Goal: Use online tool/utility: Utilize a website feature to perform a specific function

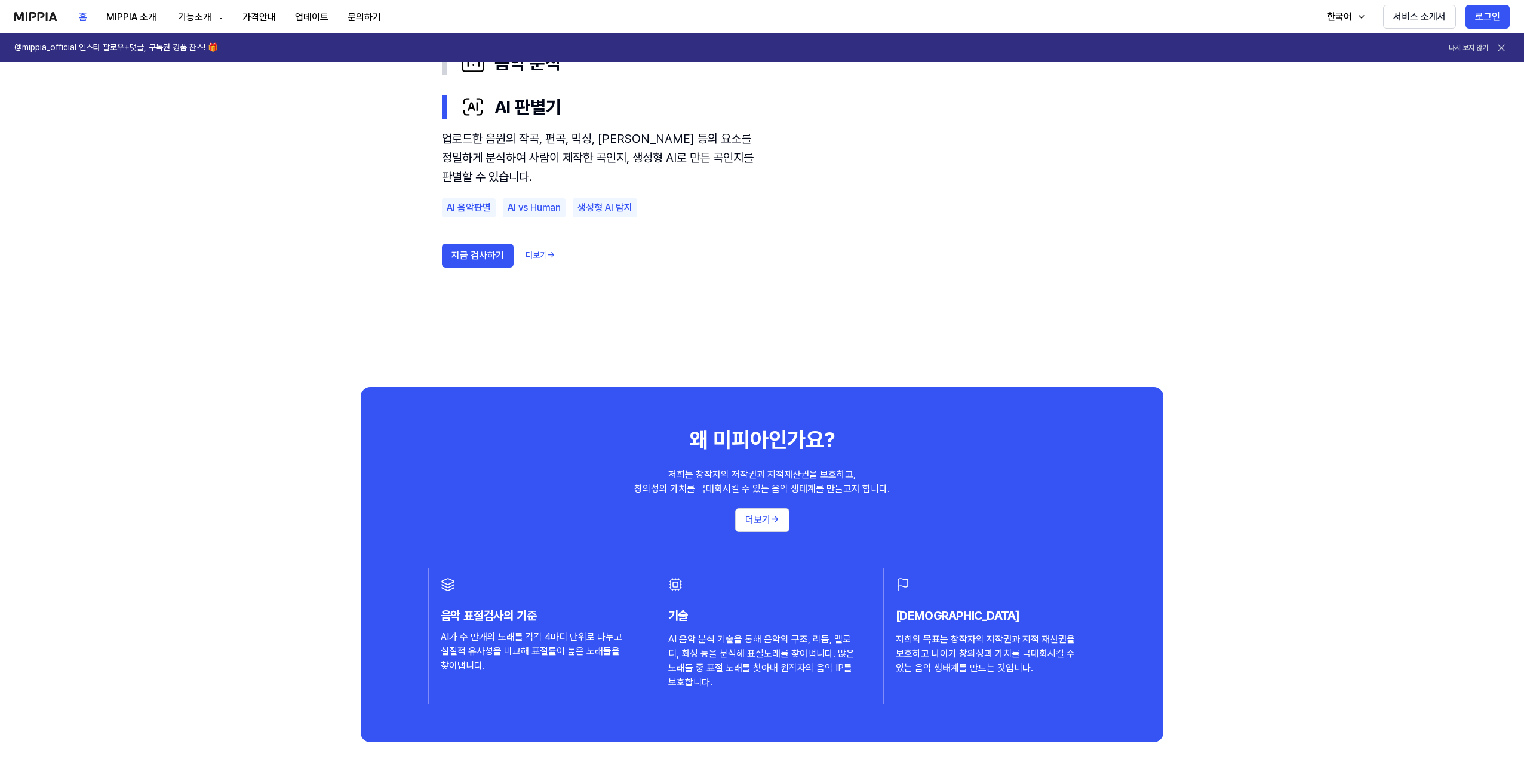
scroll to position [612, 0]
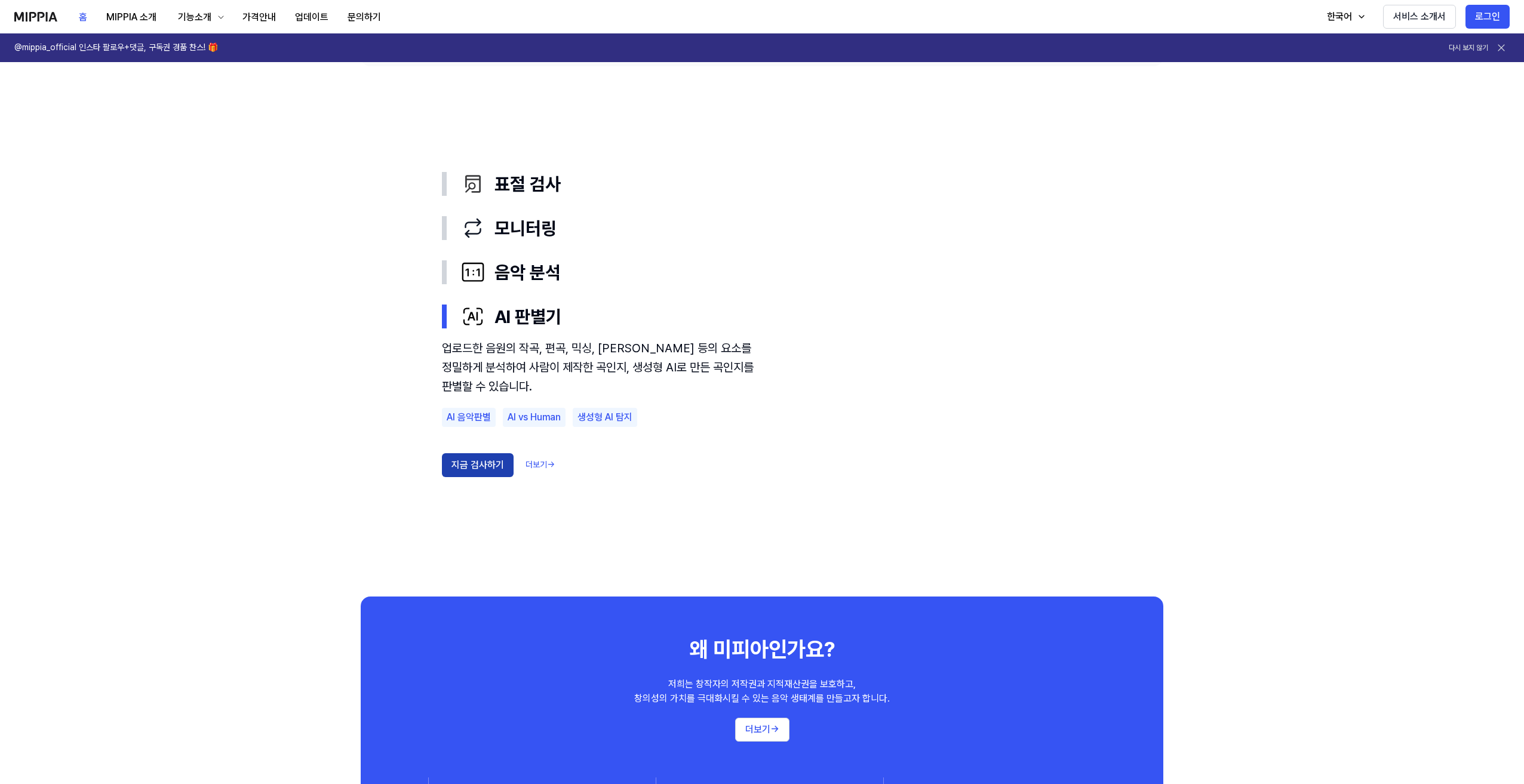
click at [489, 460] on button "지금 검사하기" at bounding box center [478, 465] width 71 height 24
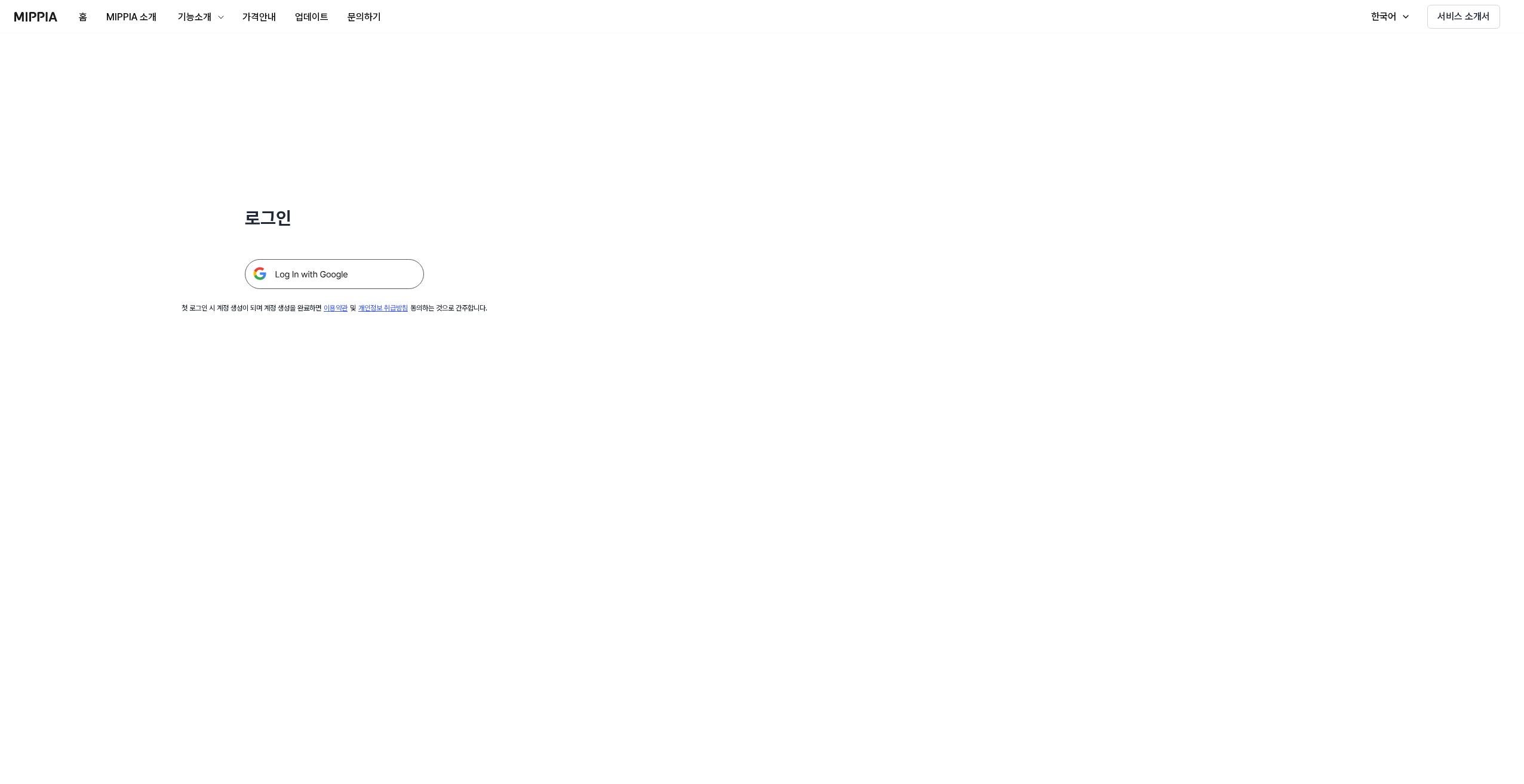
click at [368, 261] on img at bounding box center [334, 274] width 180 height 30
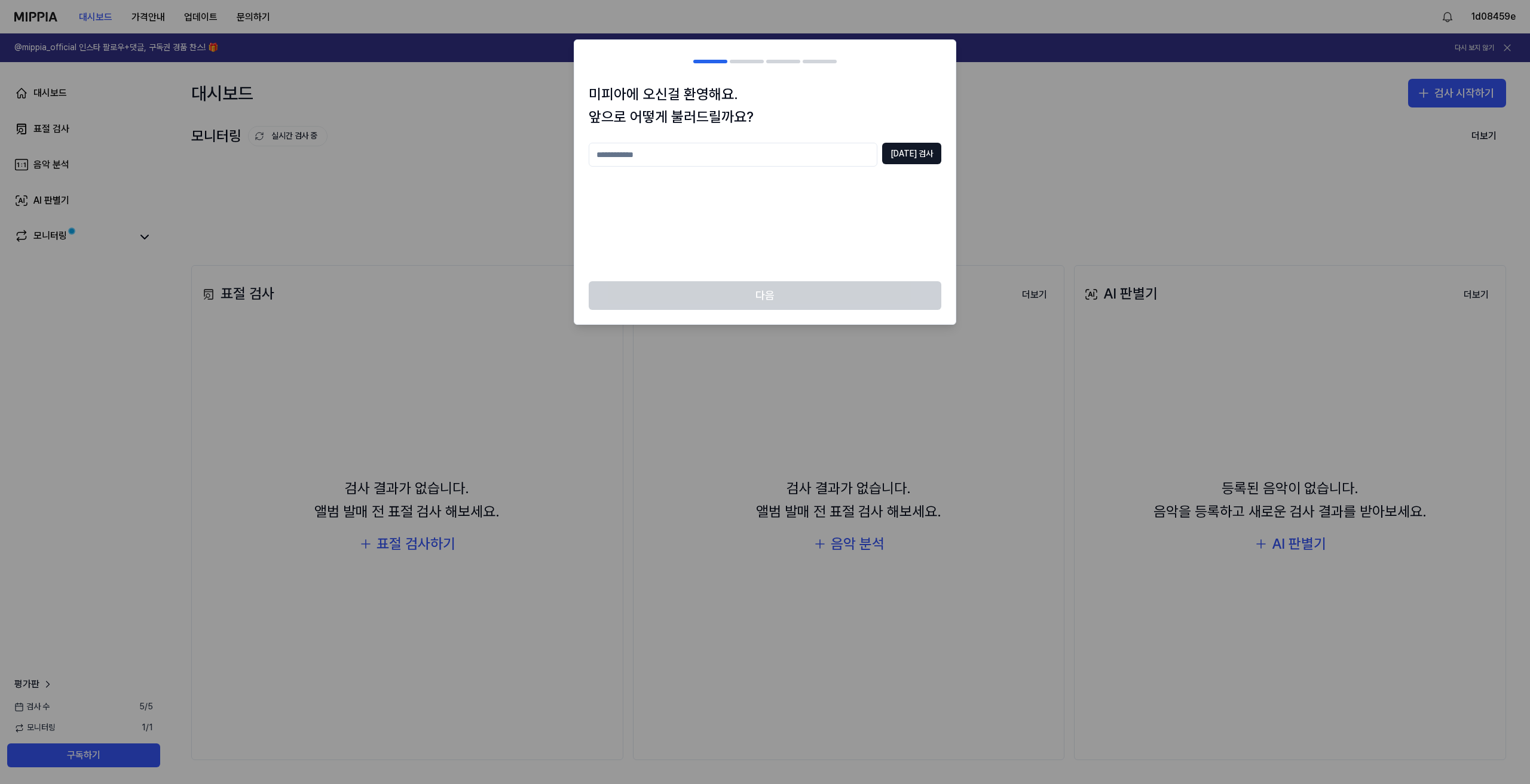
click at [686, 160] on input "text" at bounding box center [732, 155] width 288 height 24
click at [910, 137] on div "미피아에 오신걸 환영해요. 앞으로 어떻게 불러드릴까요? ** [DATE] 검사" at bounding box center [765, 183] width 381 height 199
click at [913, 149] on button "[DATE] 검사" at bounding box center [911, 154] width 59 height 22
click at [725, 163] on input "**" at bounding box center [732, 155] width 288 height 24
type input "***"
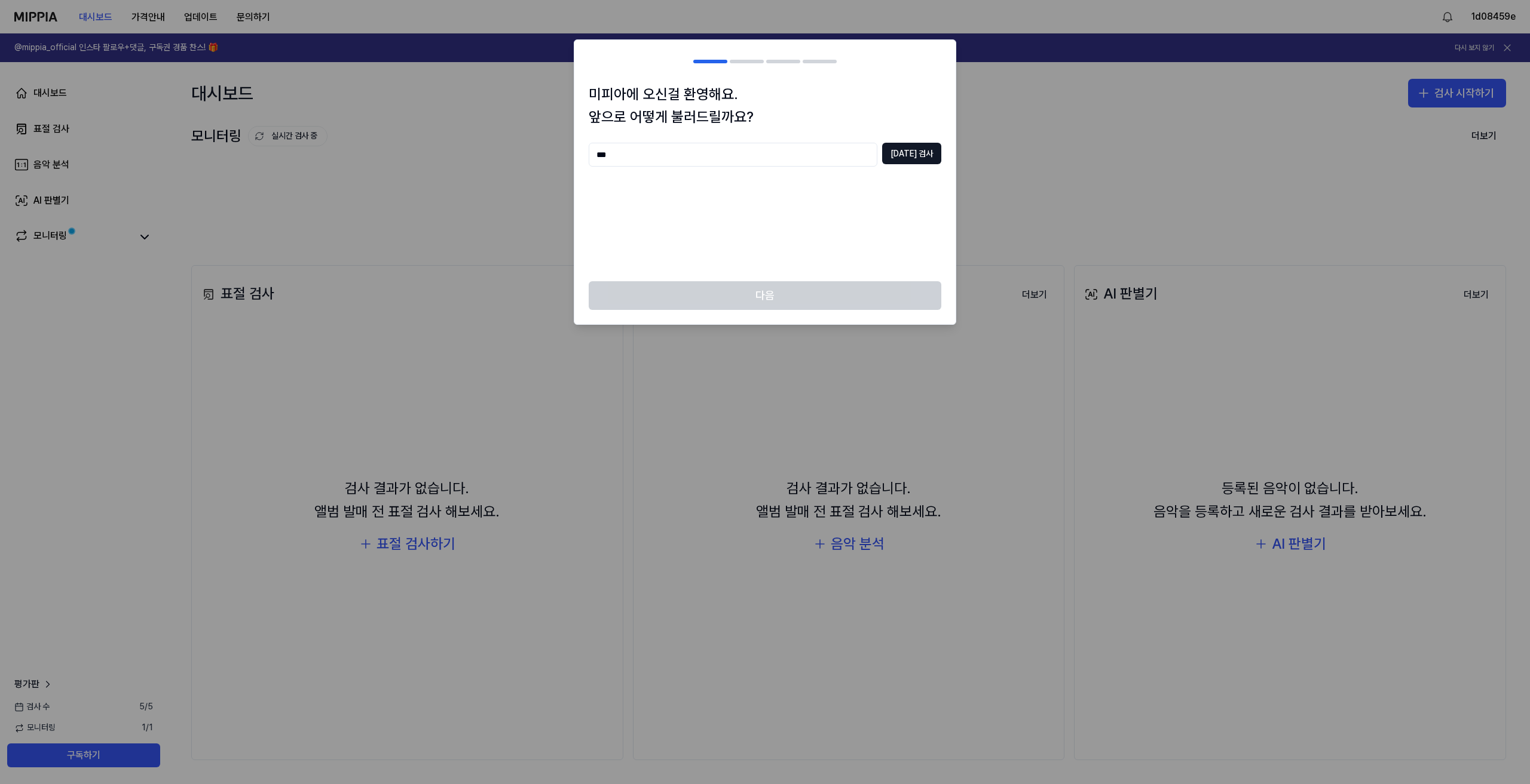
click at [695, 298] on div "다음" at bounding box center [765, 302] width 381 height 43
click at [931, 150] on button "중복 검사" at bounding box center [911, 154] width 59 height 22
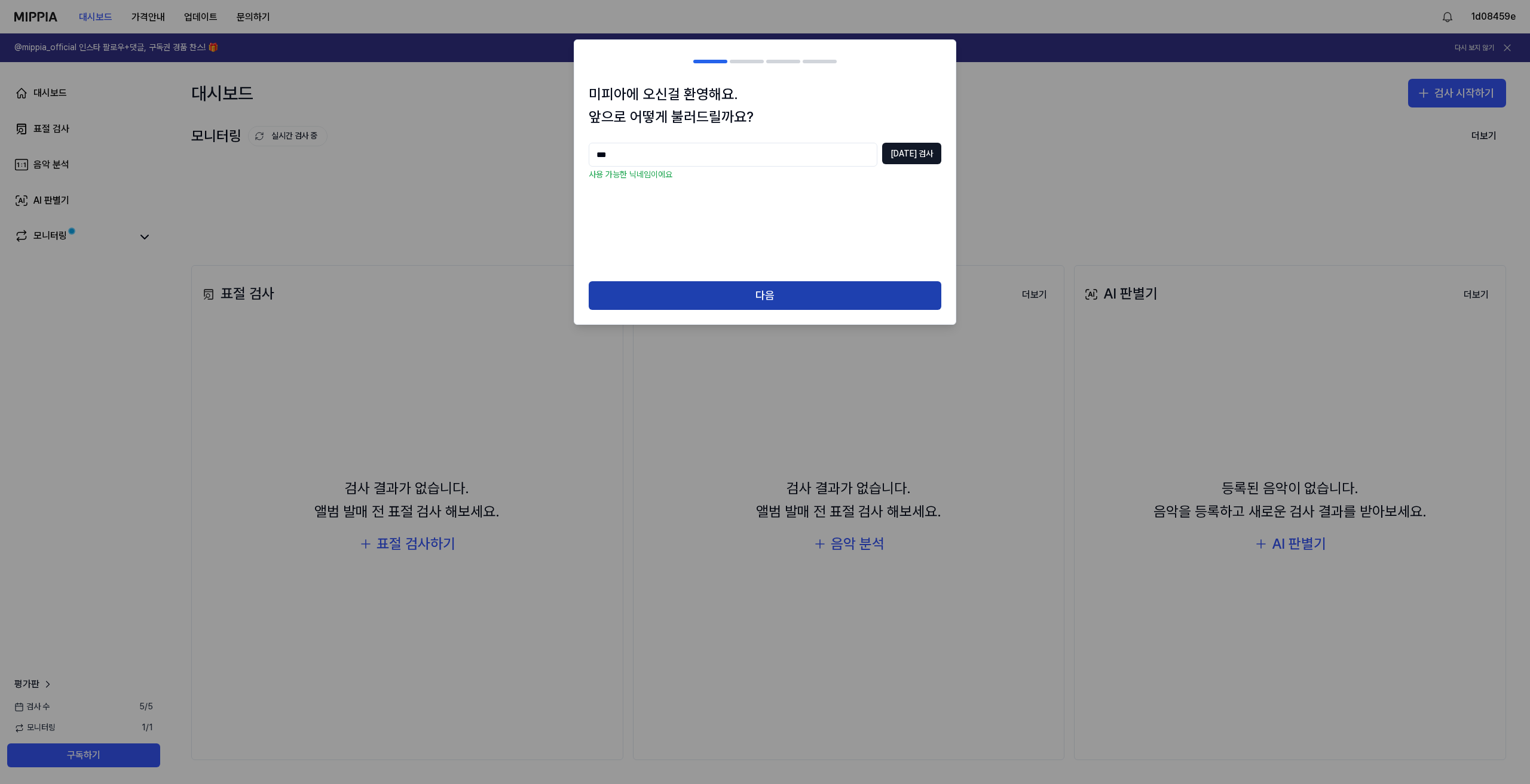
click at [779, 295] on button "다음" at bounding box center [764, 295] width 352 height 29
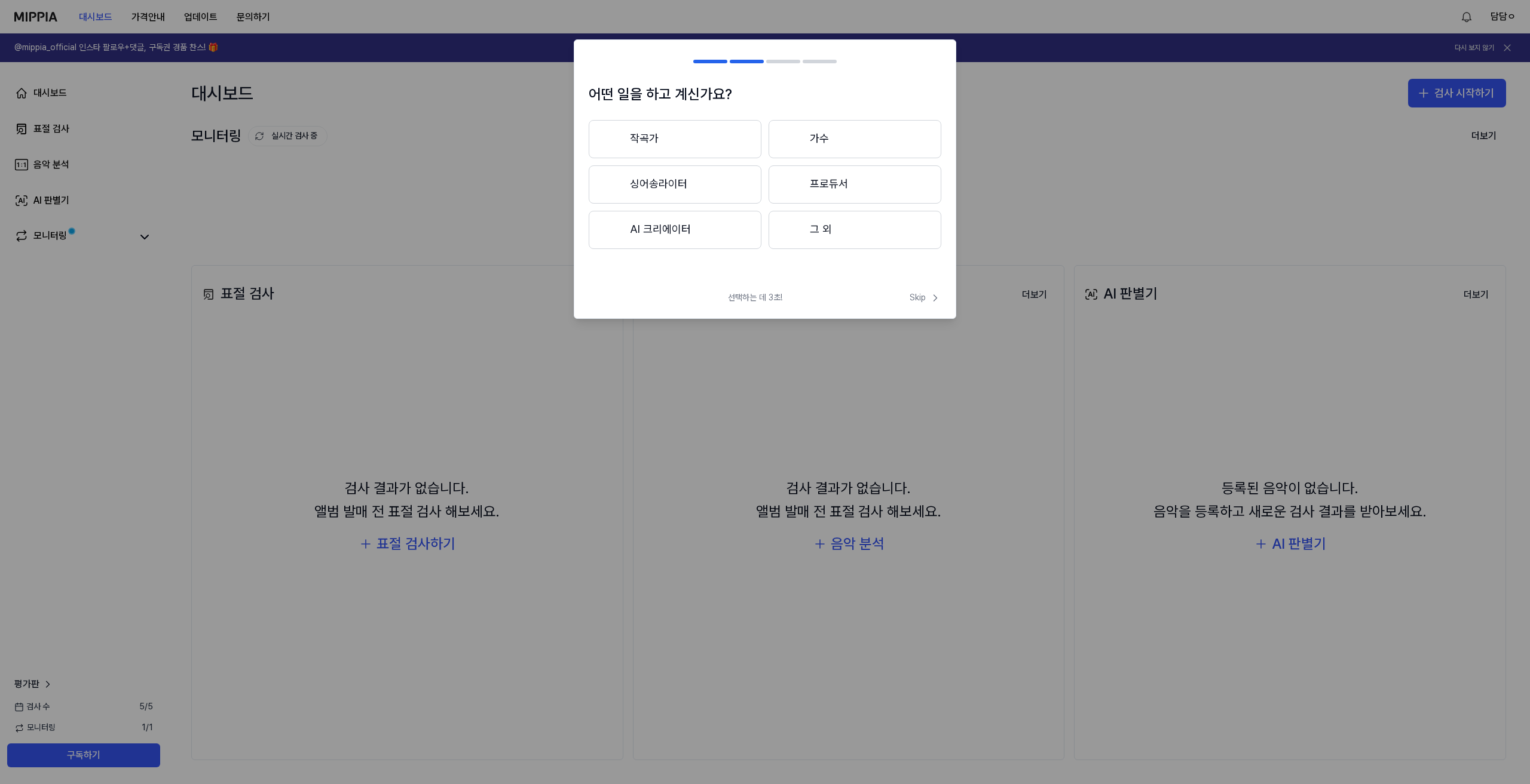
click at [670, 197] on button "싱어송라이터" at bounding box center [675, 184] width 173 height 38
click at [830, 190] on button "3년 이상" at bounding box center [854, 185] width 173 height 40
click at [706, 146] on button "대중가요" at bounding box center [674, 138] width 172 height 38
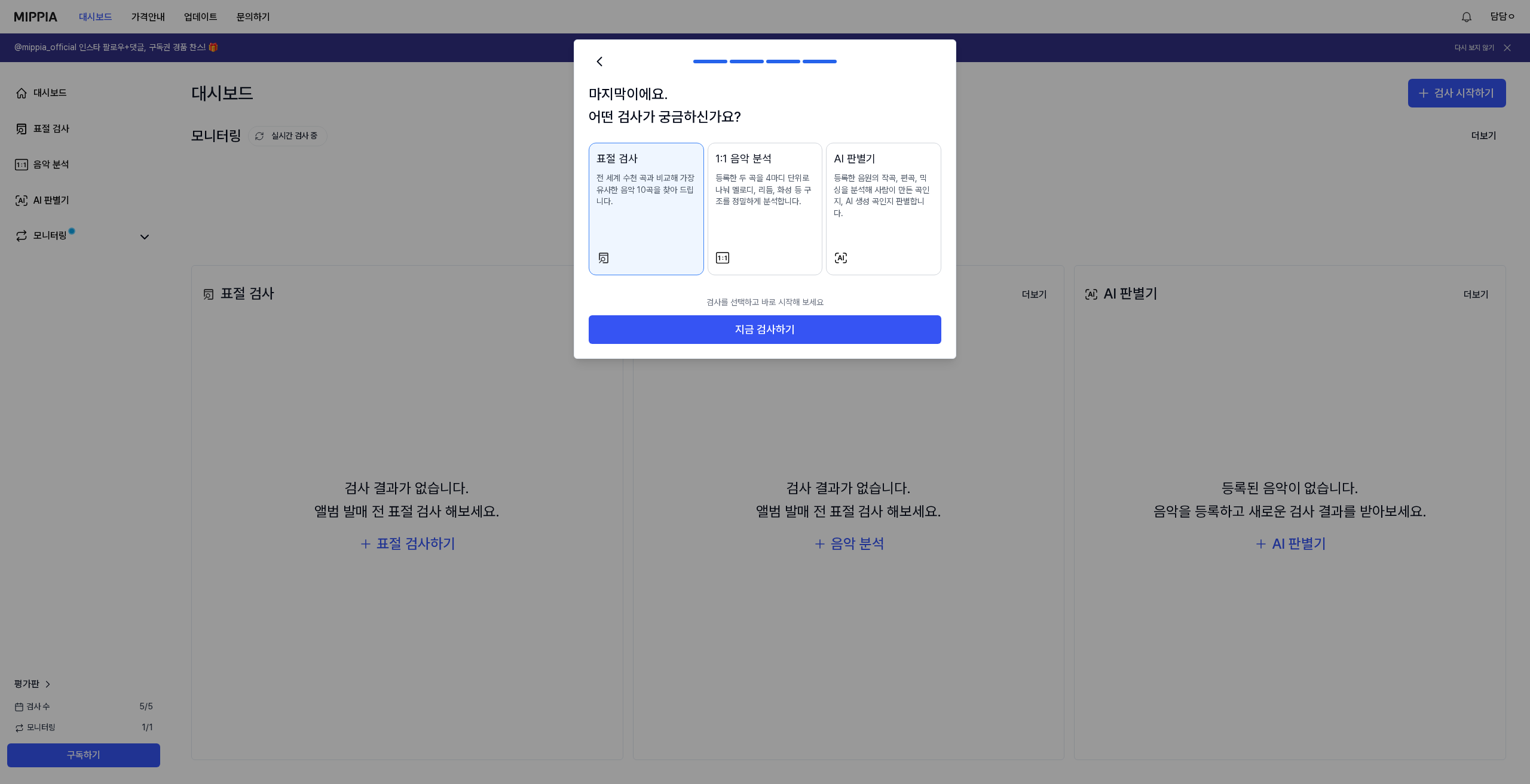
click at [666, 218] on div "표절 검사 전 세계 수천 곡과 비교해 가장 유사한 음악 10곡을 찾아 드립니다." at bounding box center [646, 191] width 100 height 82
click at [774, 317] on button "지금 검사하기" at bounding box center [764, 329] width 352 height 29
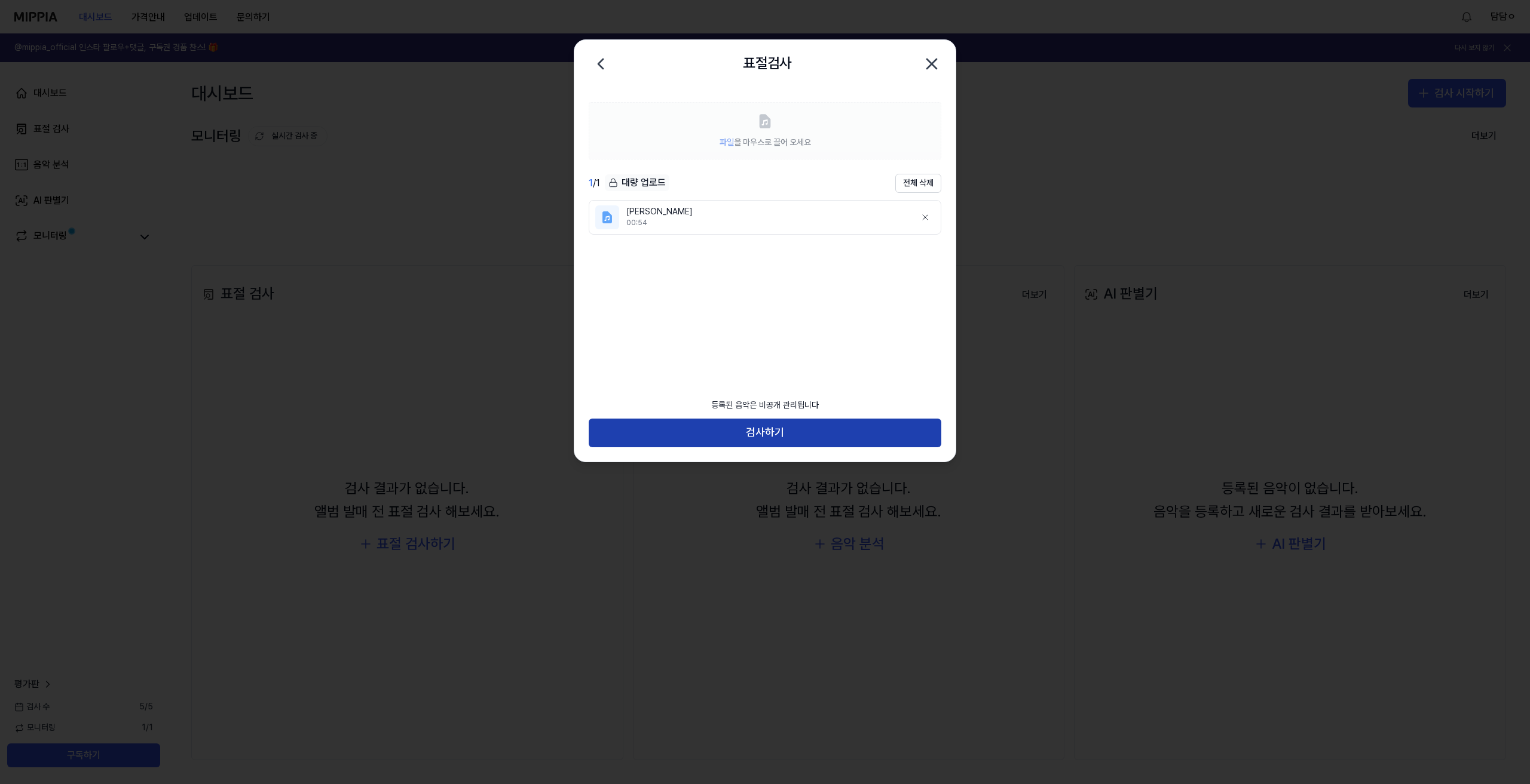
click at [791, 427] on button "검사하기" at bounding box center [764, 433] width 352 height 29
